Goal: Transaction & Acquisition: Purchase product/service

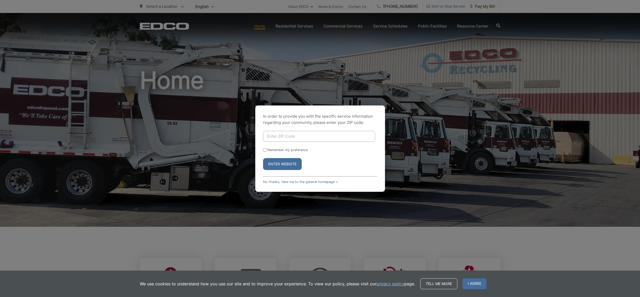
click at [293, 135] on input "Enter ZIP Code" at bounding box center [319, 136] width 112 height 11
click at [263, 158] on button "Enter Website" at bounding box center [282, 164] width 39 height 12
drag, startPoint x: 279, startPoint y: 137, endPoint x: 243, endPoint y: 135, distance: 36.1
click at [263, 135] on input "p2075" at bounding box center [319, 136] width 112 height 11
type input "92075"
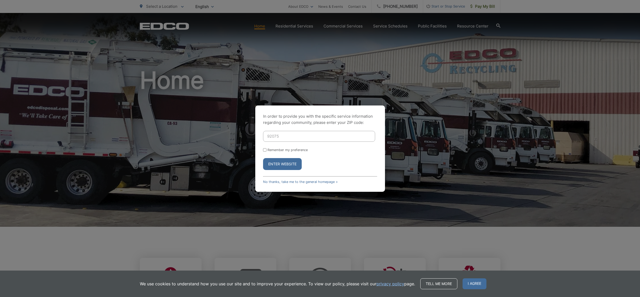
click at [268, 163] on button "Enter Website" at bounding box center [282, 164] width 39 height 12
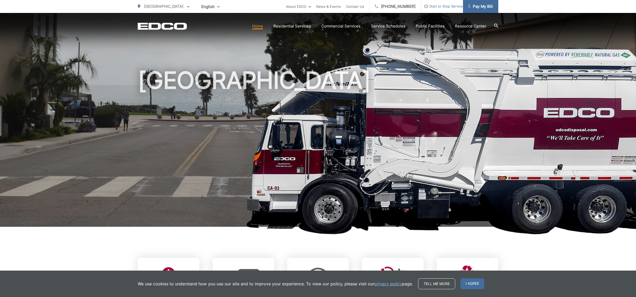
click at [472, 11] on link "Pay My Bill" at bounding box center [480, 6] width 35 height 13
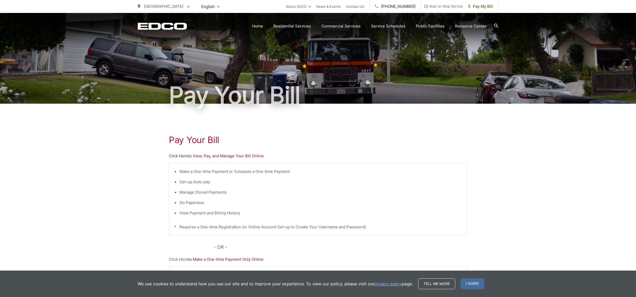
click at [185, 158] on link "Click Here" at bounding box center [178, 156] width 19 height 6
